Goal: Task Accomplishment & Management: Complete application form

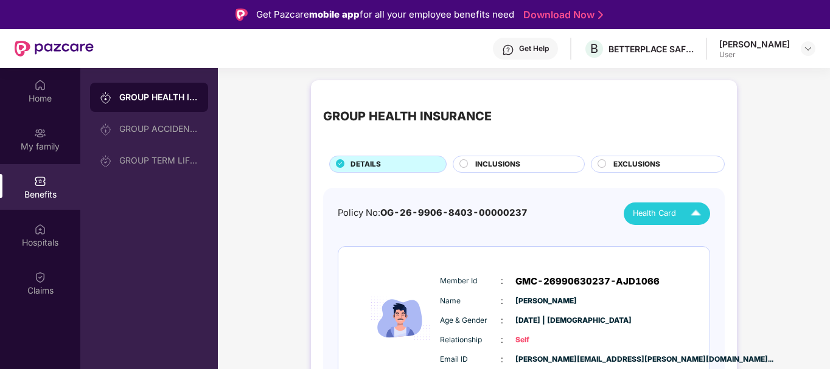
scroll to position [35, 0]
click at [33, 281] on div "Claims" at bounding box center [40, 283] width 80 height 46
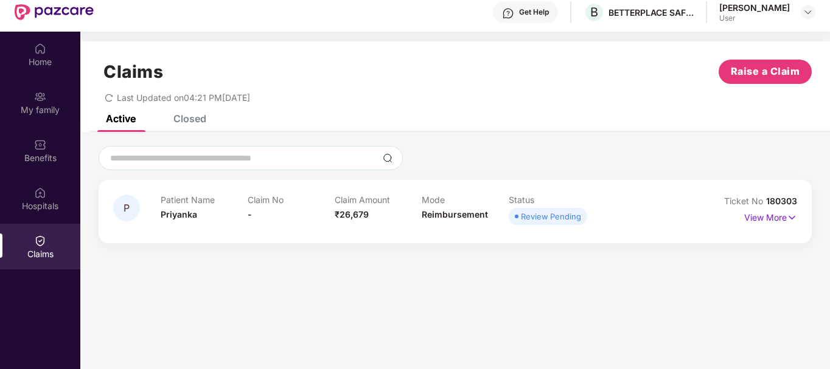
scroll to position [38, 0]
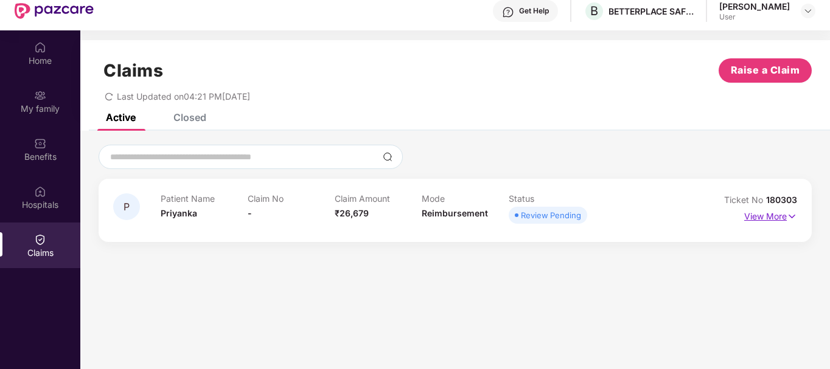
click at [754, 217] on p "View More" at bounding box center [770, 215] width 53 height 16
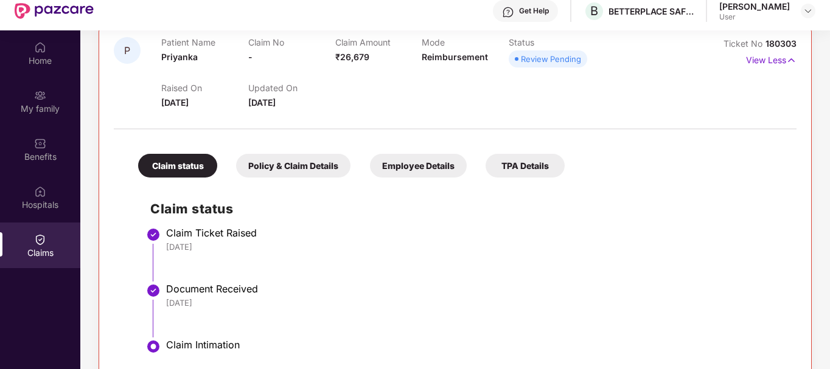
scroll to position [68, 0]
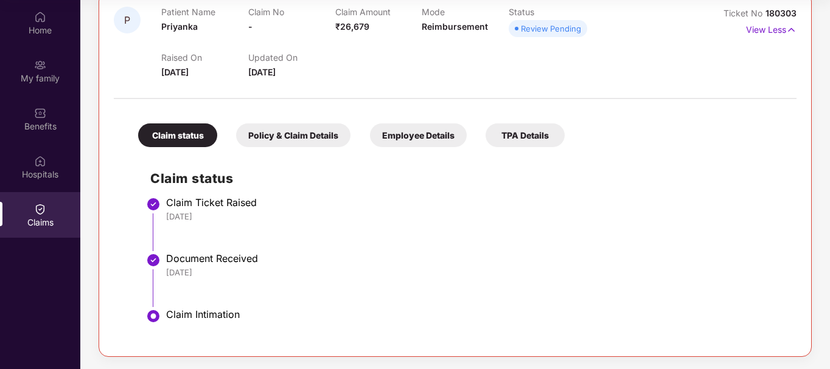
click at [322, 132] on div "Policy & Claim Details" at bounding box center [293, 136] width 114 height 24
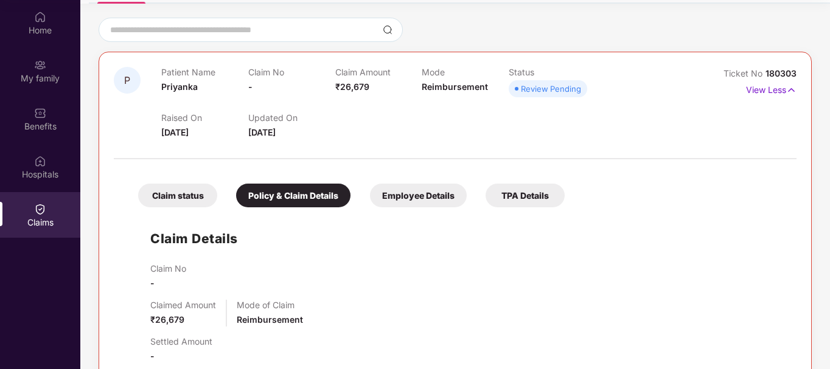
scroll to position [96, 0]
click at [400, 198] on div "Employee Details" at bounding box center [418, 196] width 97 height 24
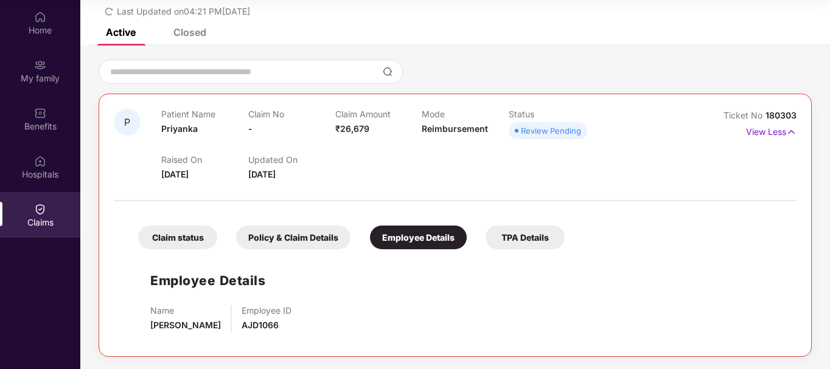
click at [516, 240] on div "TPA Details" at bounding box center [525, 238] width 79 height 24
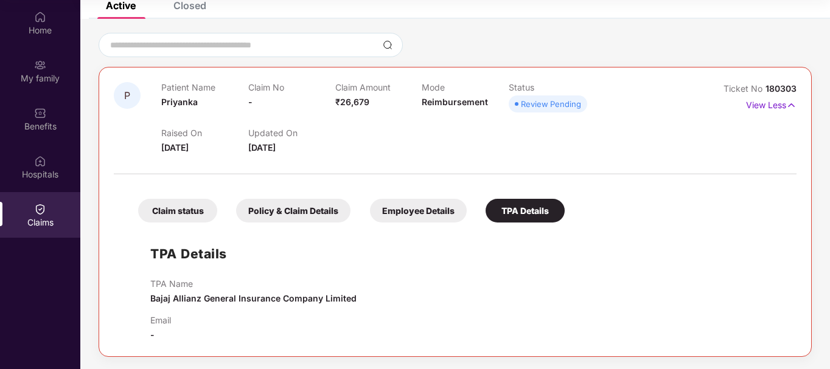
click at [402, 209] on div "Employee Details" at bounding box center [418, 211] width 97 height 24
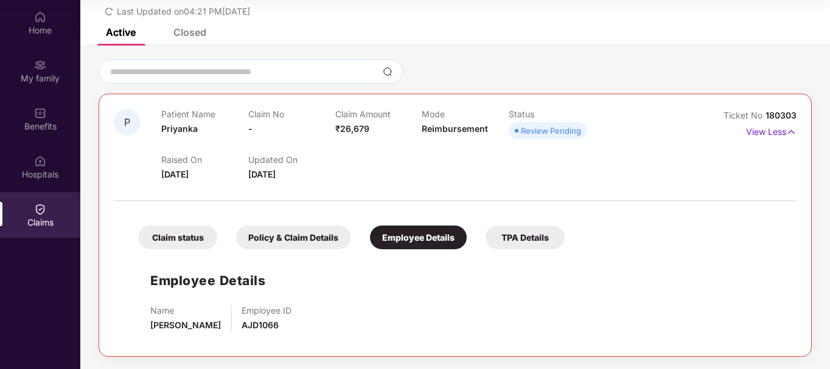
click at [299, 237] on div "Policy & Claim Details" at bounding box center [293, 238] width 114 height 24
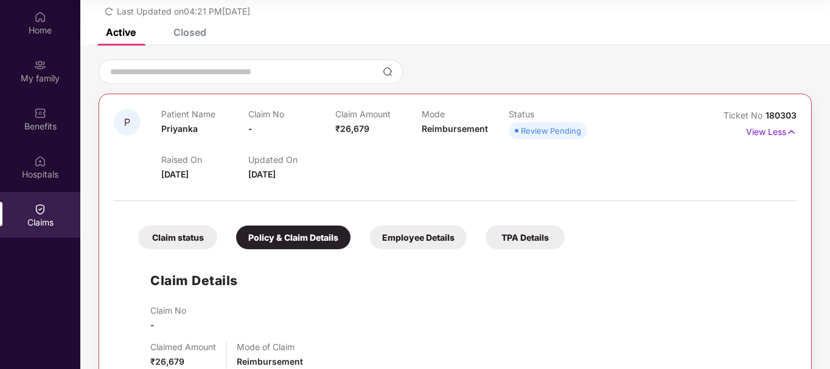
scroll to position [96, 0]
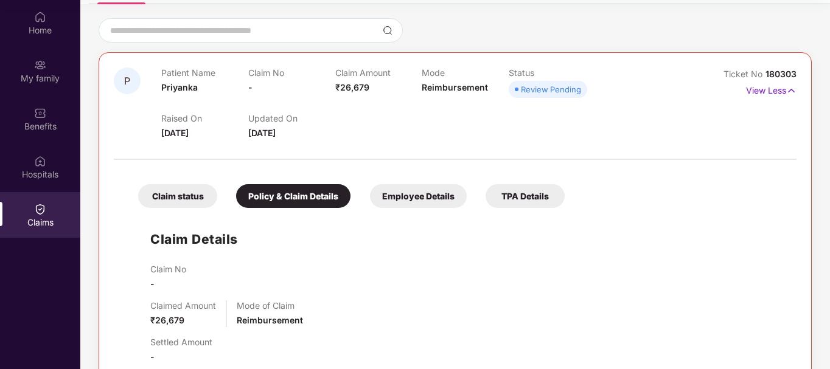
click at [171, 200] on div "Claim status" at bounding box center [177, 196] width 79 height 24
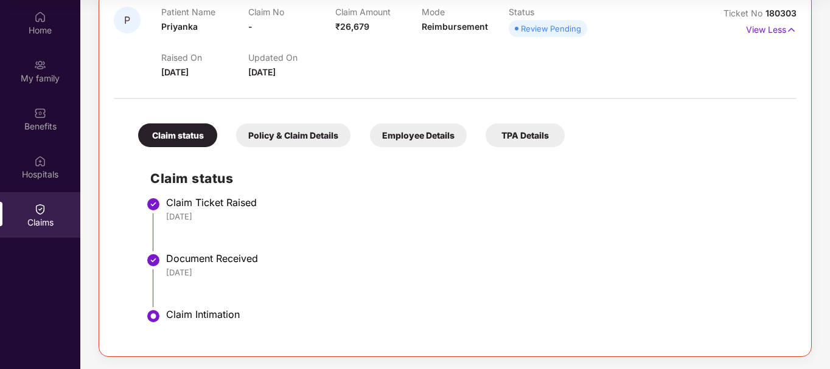
scroll to position [0, 0]
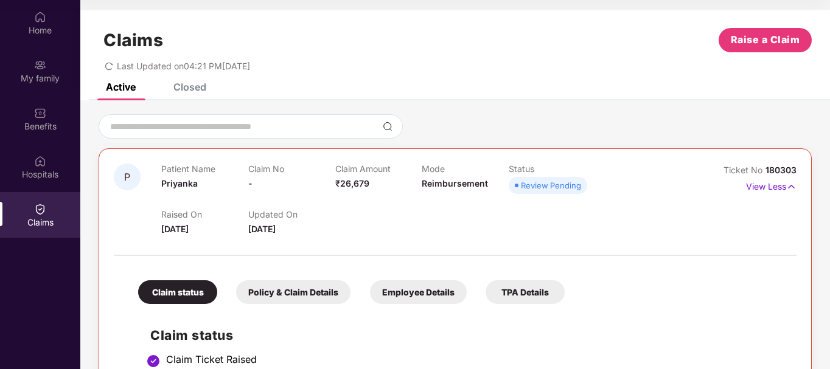
click at [178, 84] on div "Closed" at bounding box center [189, 87] width 33 height 12
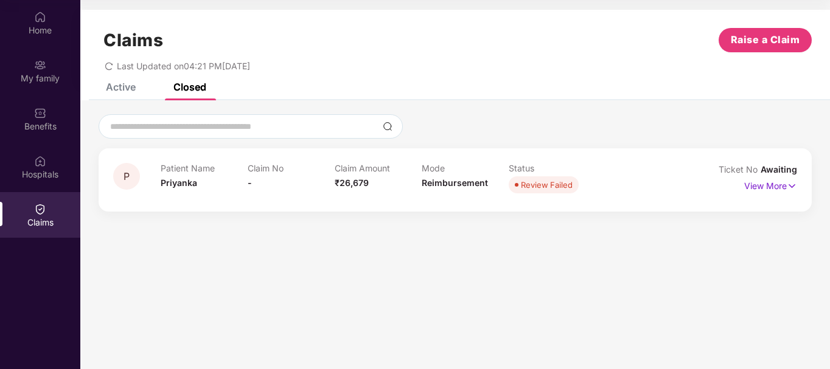
click at [113, 90] on div "Active" at bounding box center [121, 87] width 30 height 12
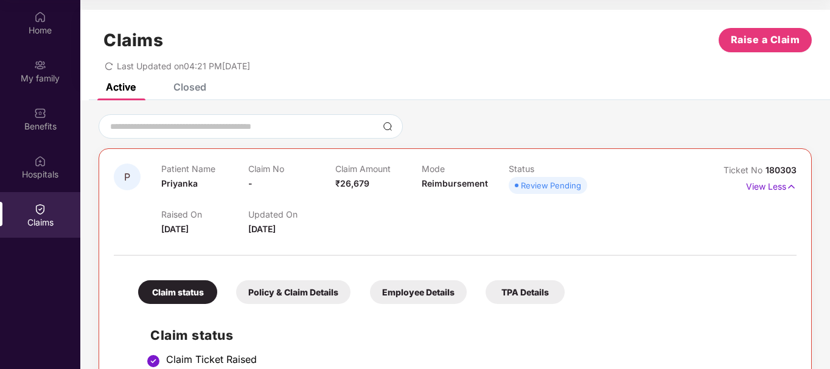
click at [42, 223] on div "Claims" at bounding box center [40, 223] width 80 height 12
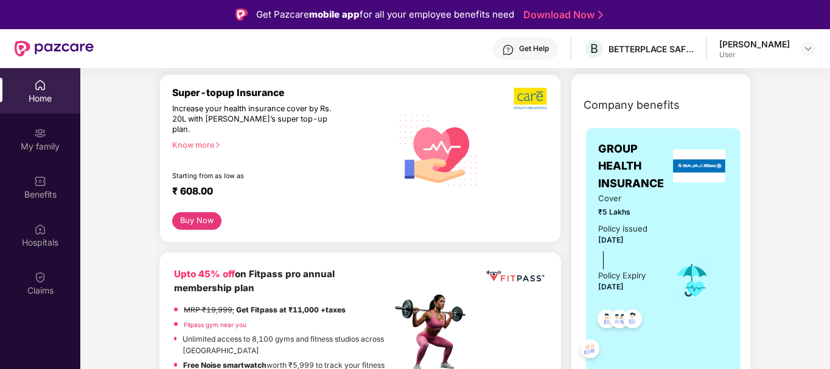
scroll to position [147, 0]
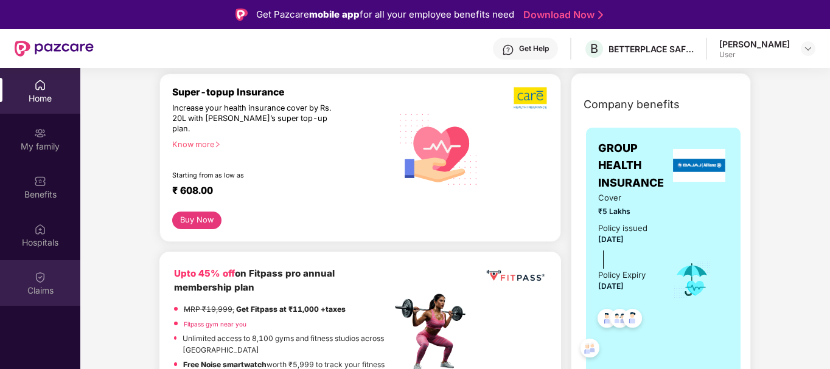
click at [44, 285] on div "Claims" at bounding box center [40, 291] width 80 height 12
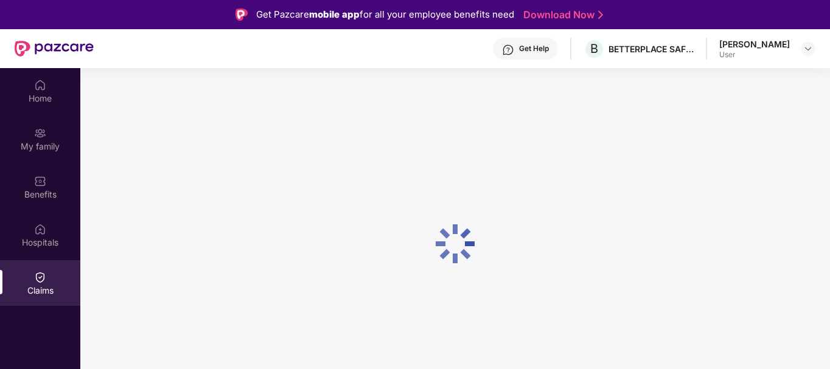
scroll to position [0, 0]
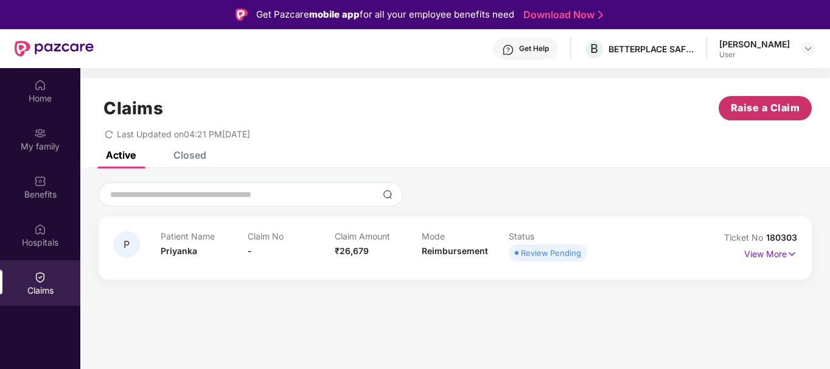
click at [743, 106] on span "Raise a Claim" at bounding box center [765, 107] width 69 height 15
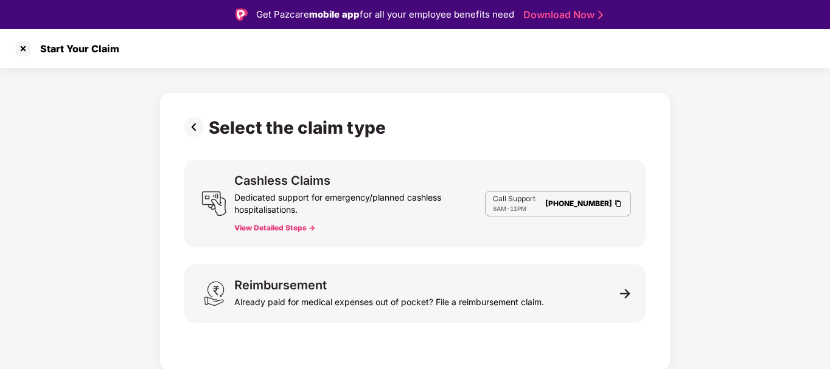
scroll to position [29, 0]
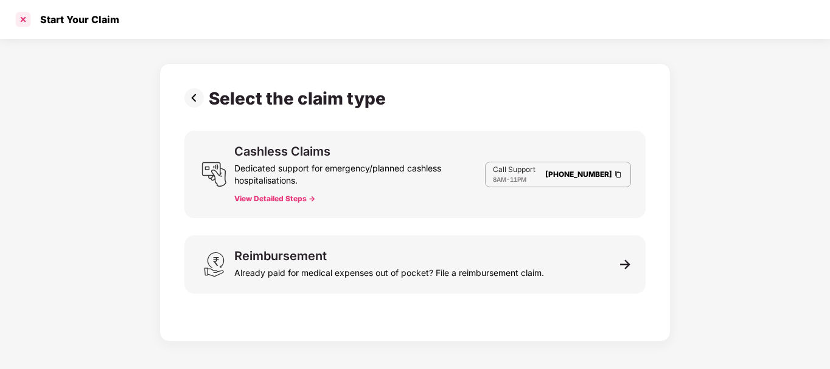
click at [20, 19] on div at bounding box center [22, 19] width 19 height 19
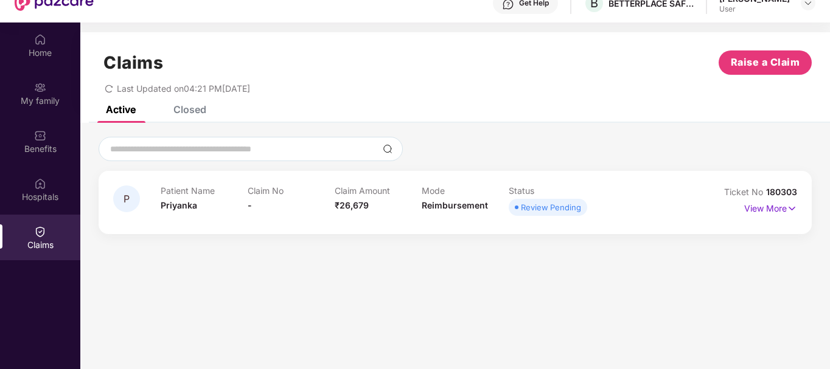
scroll to position [46, 0]
click at [761, 208] on p "View More" at bounding box center [770, 206] width 53 height 16
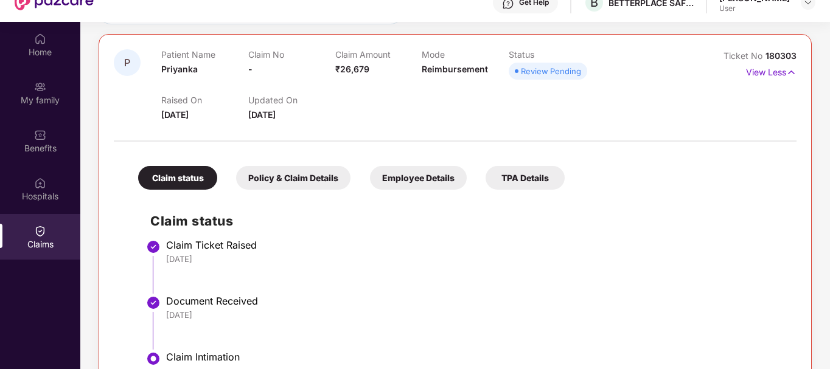
scroll to position [0, 0]
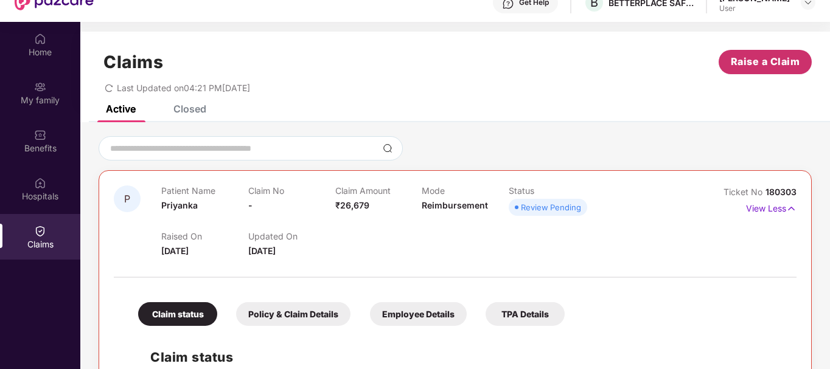
click at [748, 63] on span "Raise a Claim" at bounding box center [765, 61] width 69 height 15
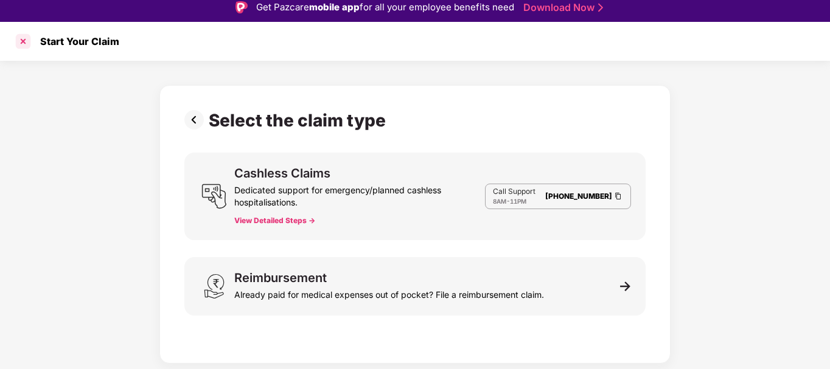
click at [18, 41] on div at bounding box center [22, 41] width 19 height 19
